Goal: Information Seeking & Learning: Learn about a topic

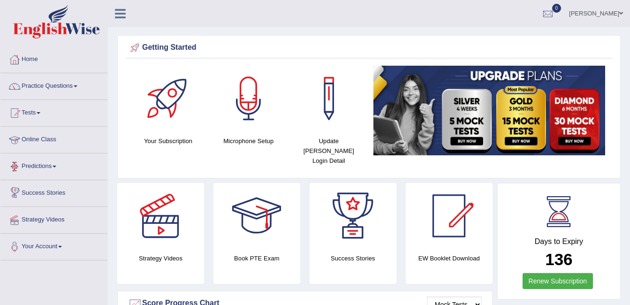
click at [42, 138] on link "Online Class" at bounding box center [53, 138] width 107 height 23
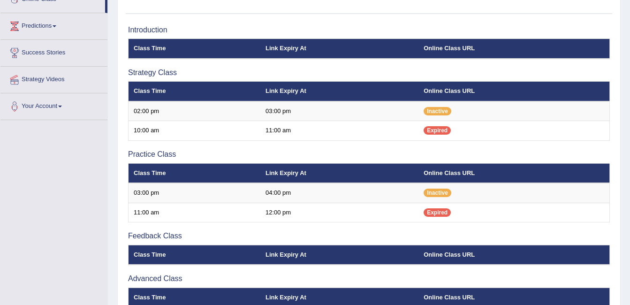
scroll to position [144, 0]
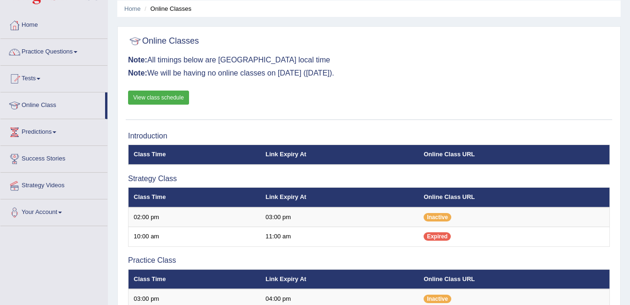
scroll to position [29, 0]
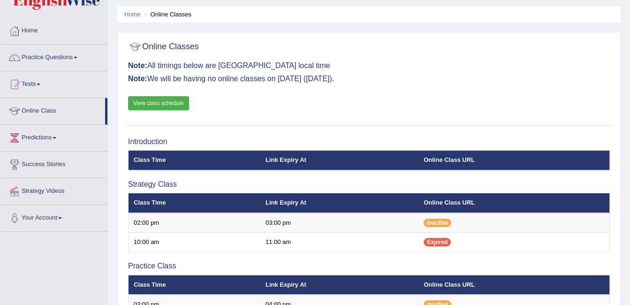
click at [153, 104] on link "View class schedule" at bounding box center [158, 103] width 61 height 14
click at [38, 32] on link "Home" at bounding box center [53, 29] width 107 height 23
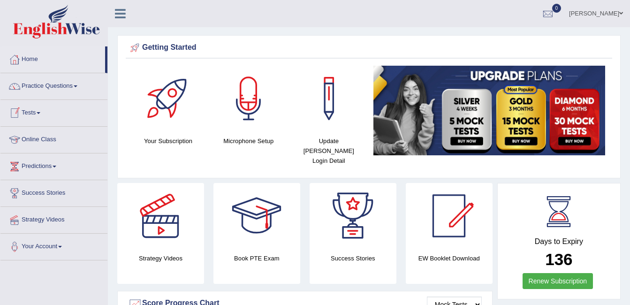
drag, startPoint x: 0, startPoint y: 0, endPoint x: 45, endPoint y: 137, distance: 144.2
click at [45, 137] on link "Online Class" at bounding box center [53, 138] width 107 height 23
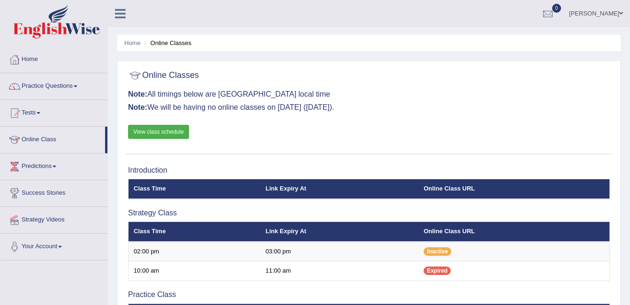
drag, startPoint x: 0, startPoint y: 0, endPoint x: 399, endPoint y: 94, distance: 410.0
click at [399, 94] on h3 "Note: All timings below are Melbourne local time" at bounding box center [369, 94] width 482 height 8
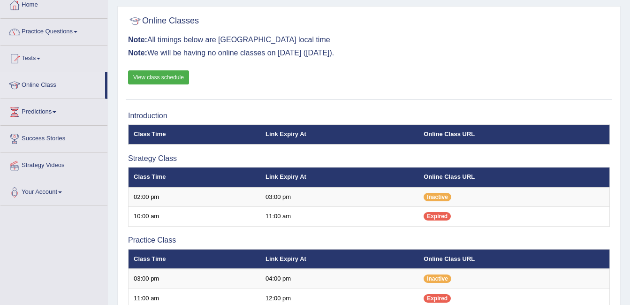
scroll to position [76, 0]
